Goal: Information Seeking & Learning: Learn about a topic

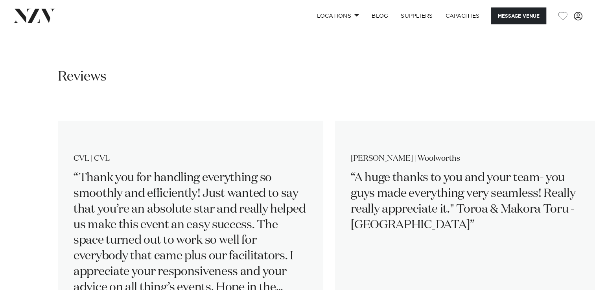
scroll to position [1534, 0]
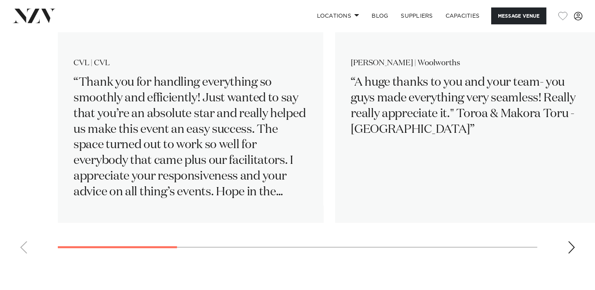
click at [570, 242] on div "Next slide" at bounding box center [572, 248] width 8 height 13
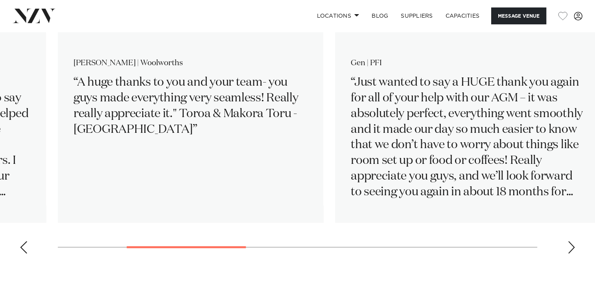
click at [570, 242] on div "Next slide" at bounding box center [572, 248] width 8 height 13
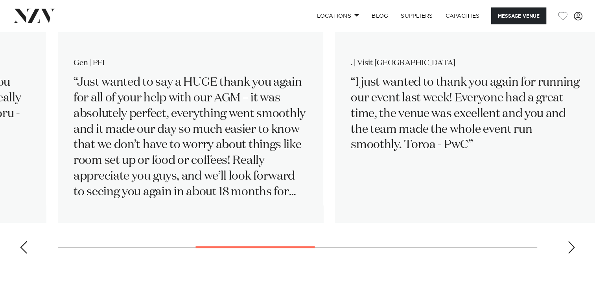
click at [570, 242] on div "Next slide" at bounding box center [572, 248] width 8 height 13
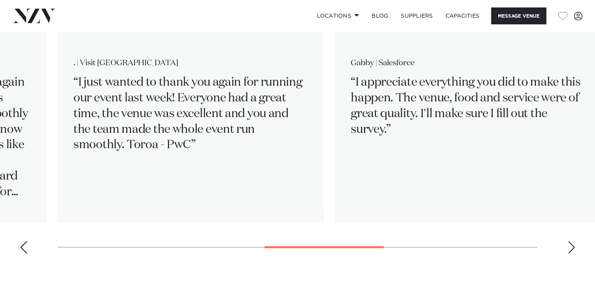
click at [570, 242] on div "Next slide" at bounding box center [572, 248] width 8 height 13
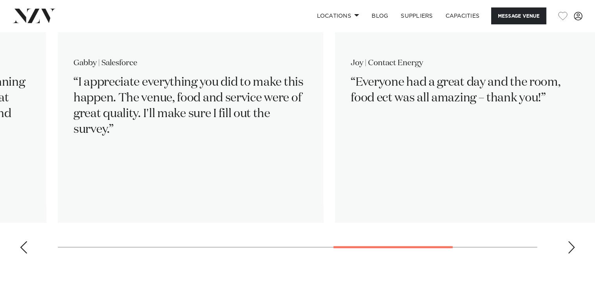
click at [570, 242] on div "Next slide" at bounding box center [572, 248] width 8 height 13
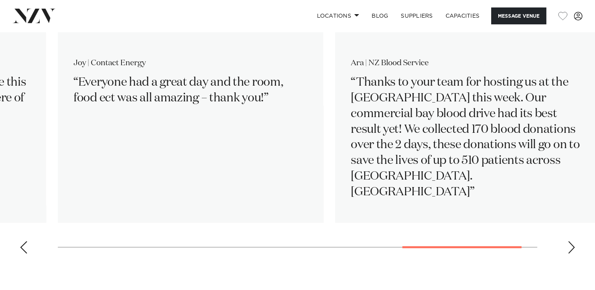
click at [570, 242] on div "Next slide" at bounding box center [572, 248] width 8 height 13
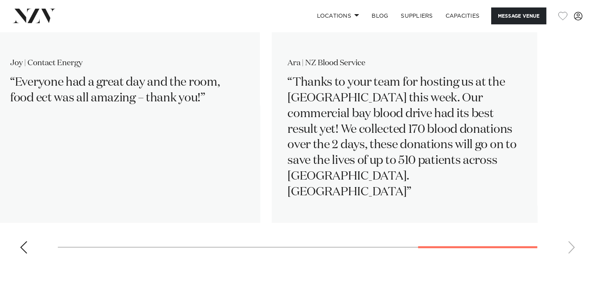
click at [570, 231] on swiper-container "CVL | CVL Thank you for handling everything so smoothly and efficiently! Just w…" at bounding box center [297, 133] width 595 height 255
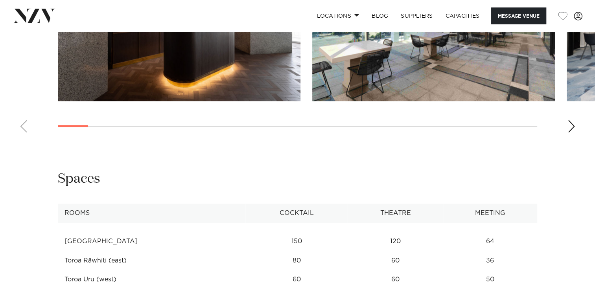
scroll to position [1023, 0]
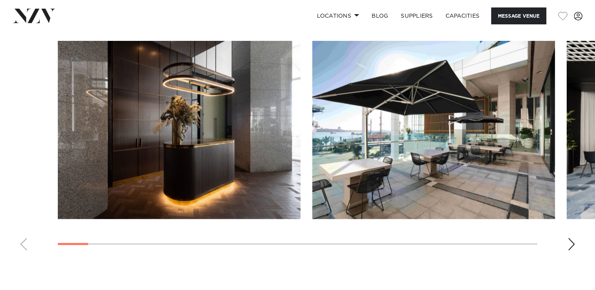
click at [573, 238] on div "Next slide" at bounding box center [572, 244] width 8 height 13
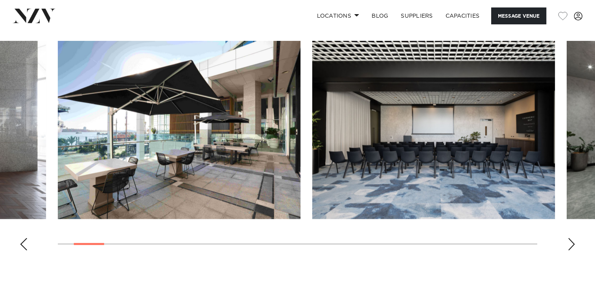
click at [573, 238] on div "Next slide" at bounding box center [572, 244] width 8 height 13
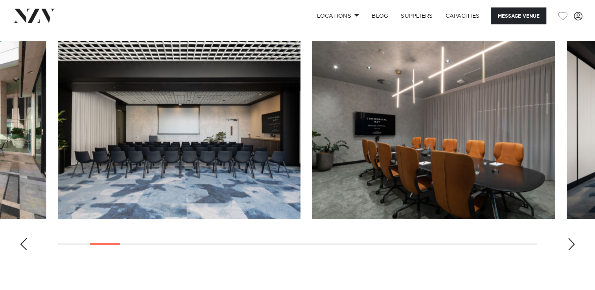
click at [573, 238] on div "Next slide" at bounding box center [572, 244] width 8 height 13
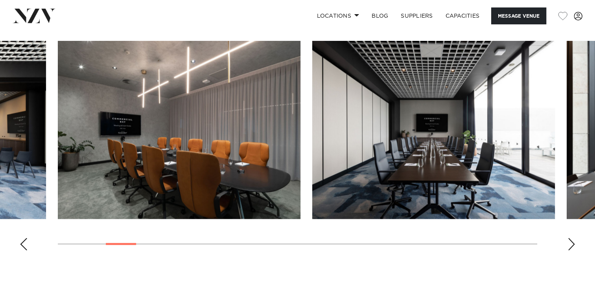
click at [573, 238] on div "Next slide" at bounding box center [572, 244] width 8 height 13
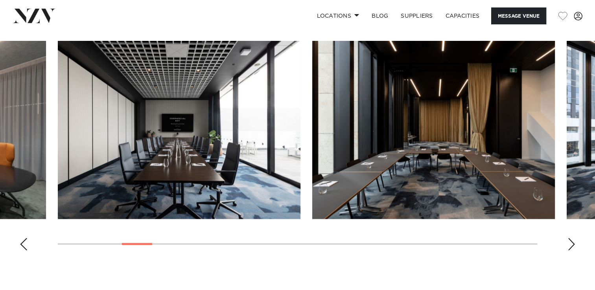
click at [573, 238] on div "Next slide" at bounding box center [572, 244] width 8 height 13
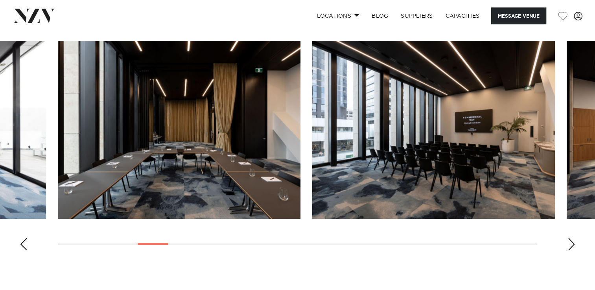
click at [573, 238] on div "Next slide" at bounding box center [572, 244] width 8 height 13
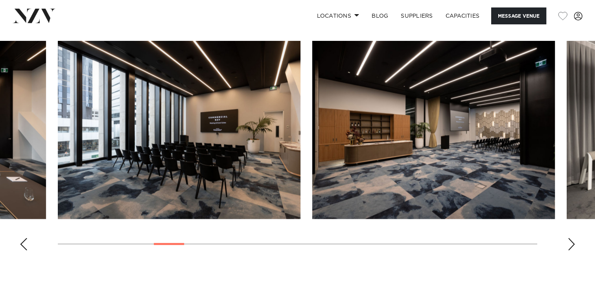
click at [573, 238] on div "Next slide" at bounding box center [572, 244] width 8 height 13
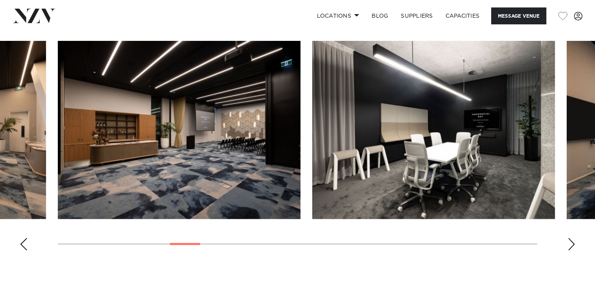
click at [573, 238] on div "Next slide" at bounding box center [572, 244] width 8 height 13
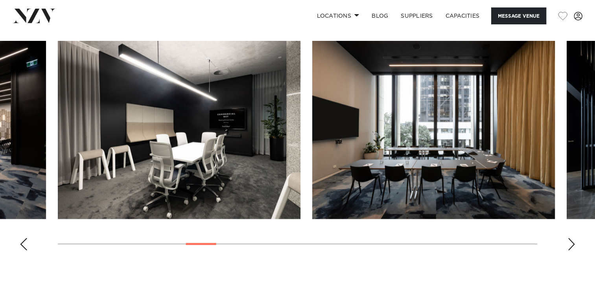
click at [573, 238] on div "Next slide" at bounding box center [572, 244] width 8 height 13
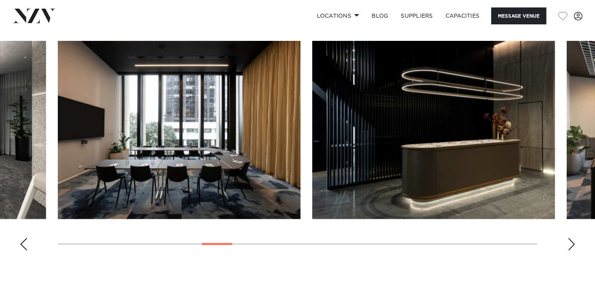
click at [573, 238] on div "Next slide" at bounding box center [572, 244] width 8 height 13
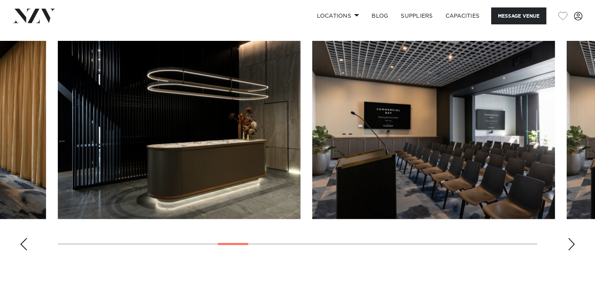
click at [573, 238] on div "Next slide" at bounding box center [572, 244] width 8 height 13
